Goal: Task Accomplishment & Management: Use online tool/utility

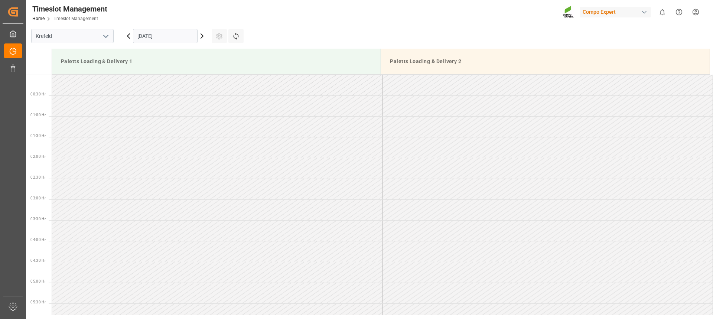
scroll to position [402, 0]
